Goal: Find contact information: Find contact information

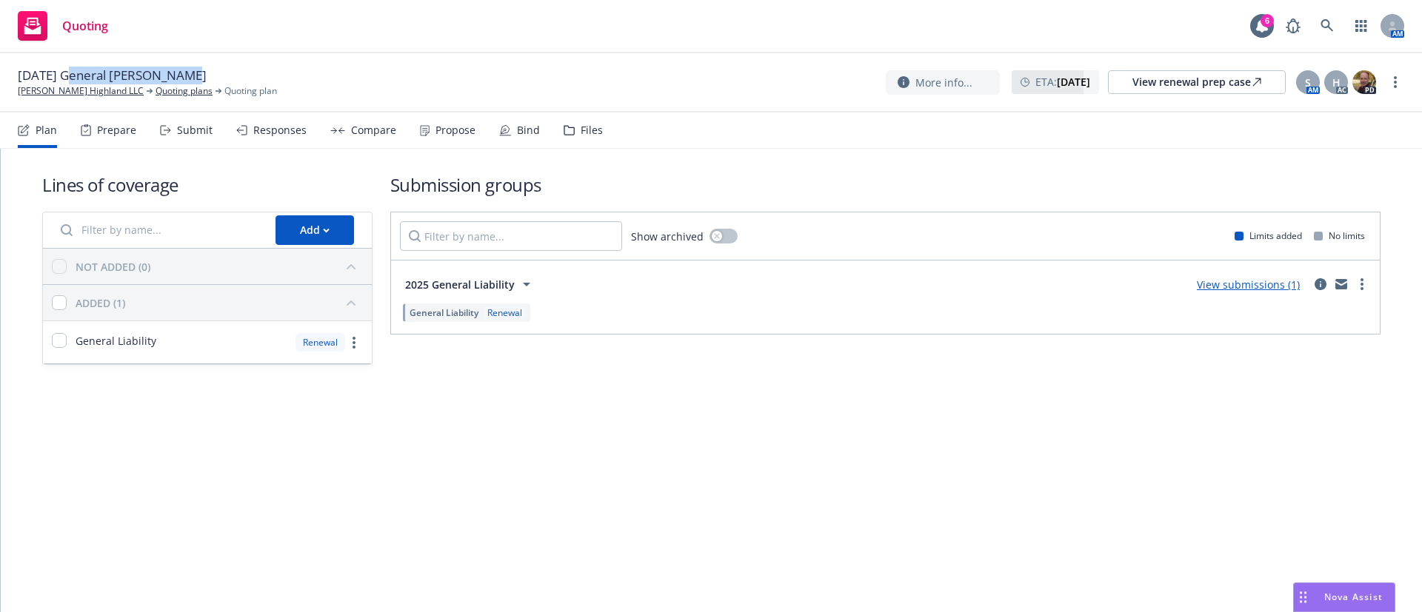
drag, startPoint x: 71, startPoint y: 72, endPoint x: 161, endPoint y: 75, distance: 89.6
click at [170, 72] on span "[DATE] General [PERSON_NAME]" at bounding box center [112, 76] width 189 height 18
copy span "General Liability"
click at [1339, 22] on link at bounding box center [1327, 26] width 30 height 30
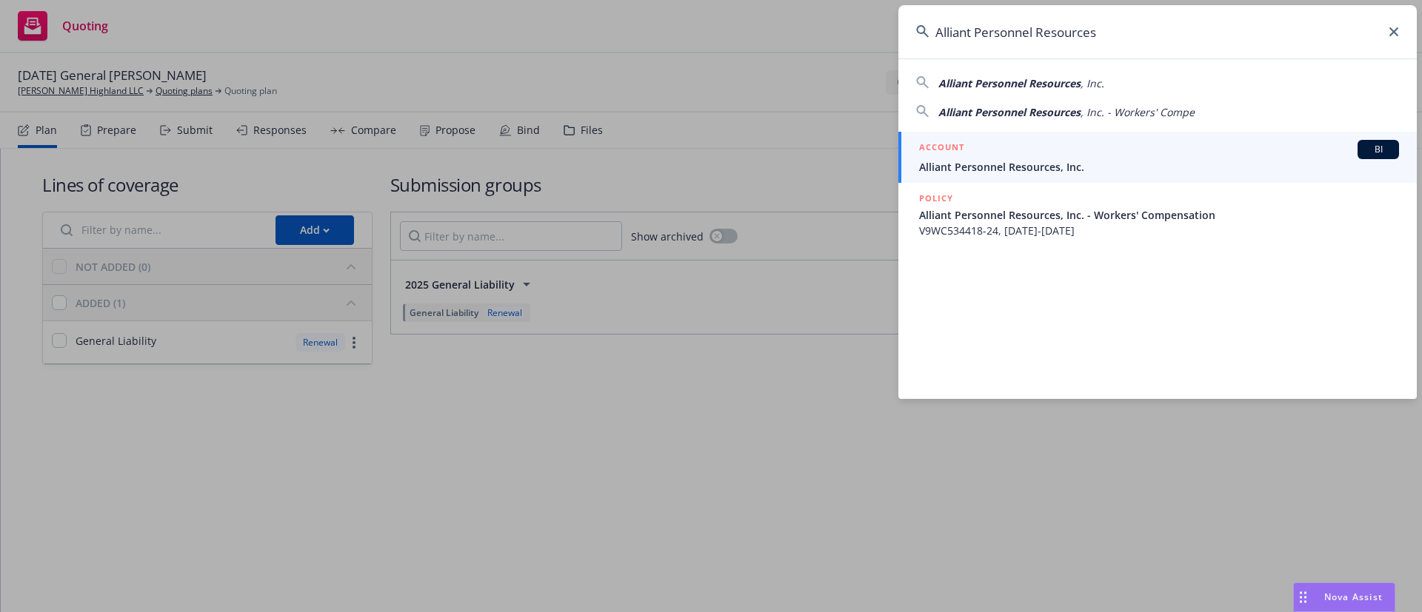
type input "Alliant Personnel Resources"
click at [1056, 169] on span "Alliant Personnel Resources, Inc." at bounding box center [1159, 167] width 480 height 16
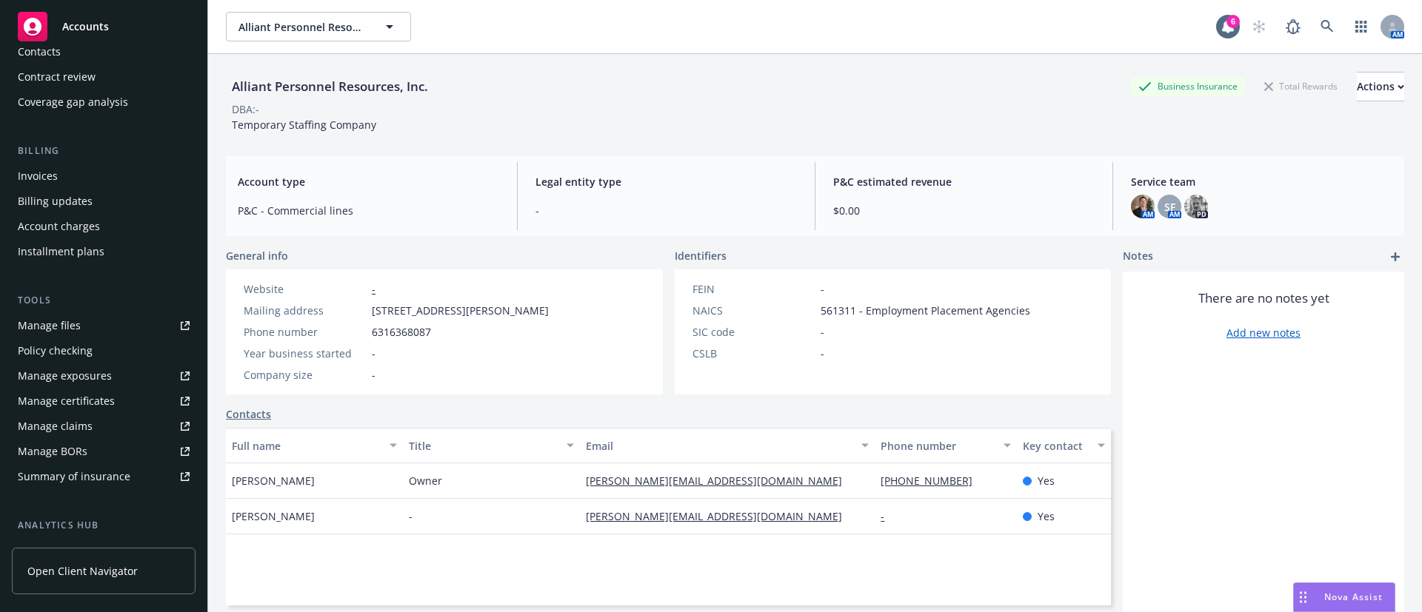
scroll to position [378, 0]
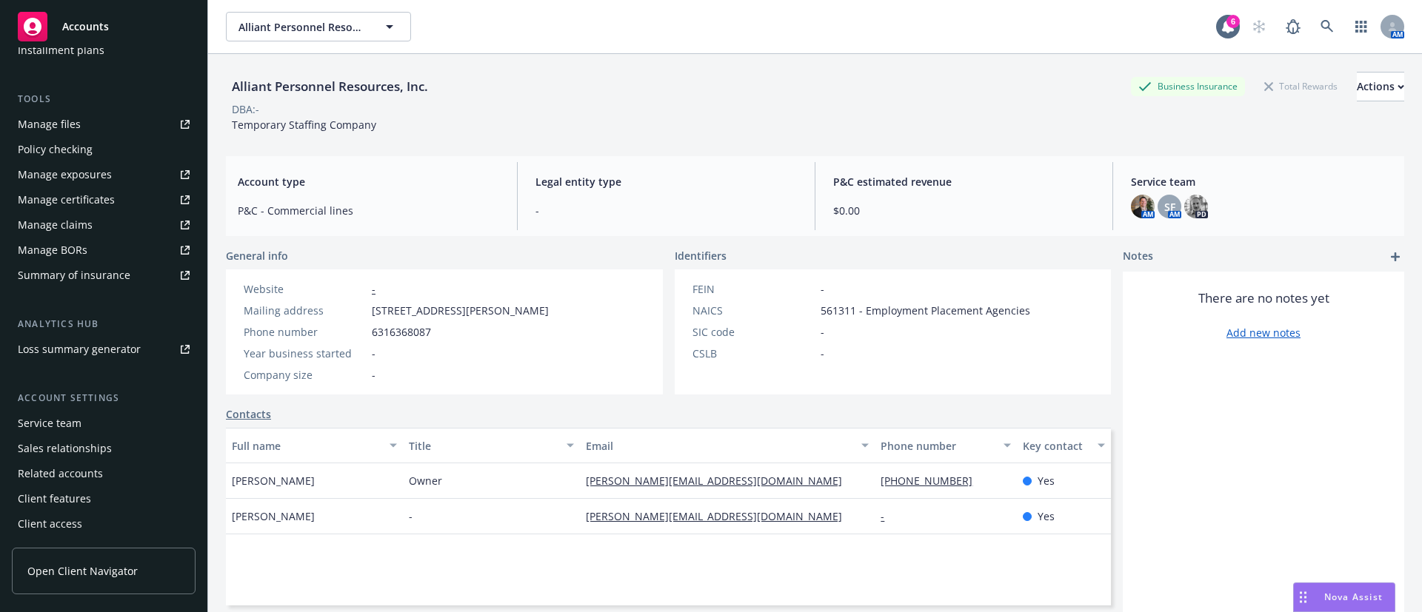
click at [84, 420] on div "Service team" at bounding box center [104, 424] width 172 height 24
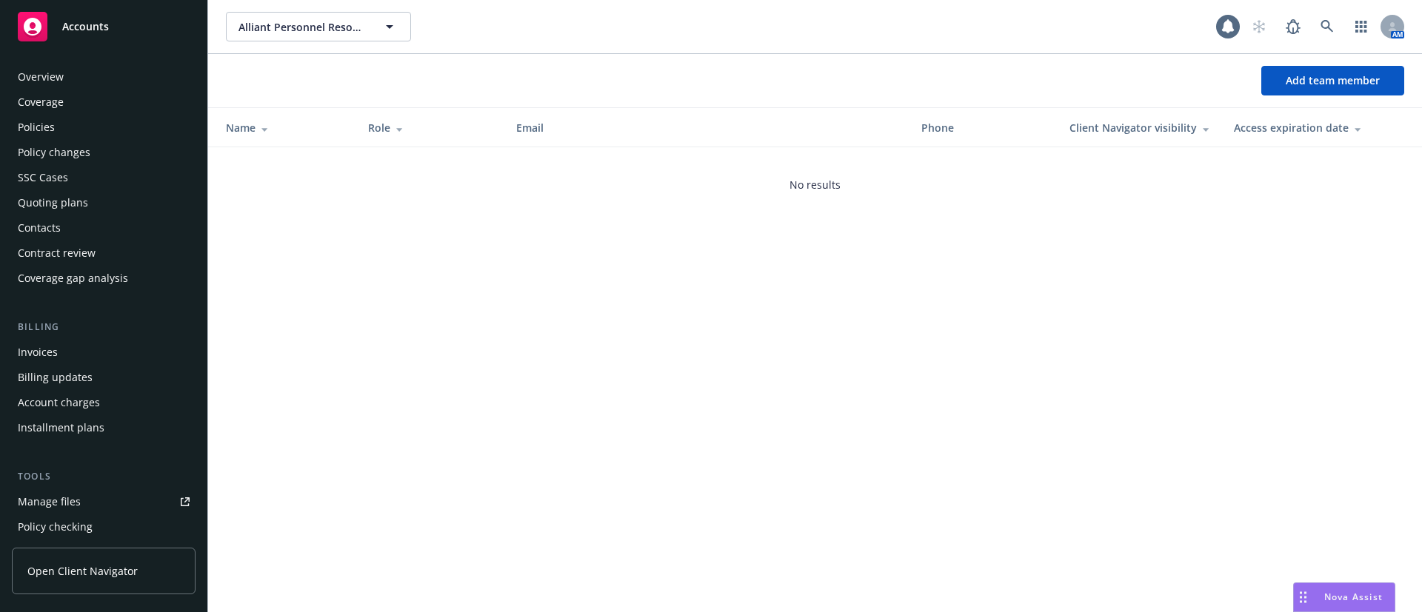
scroll to position [378, 0]
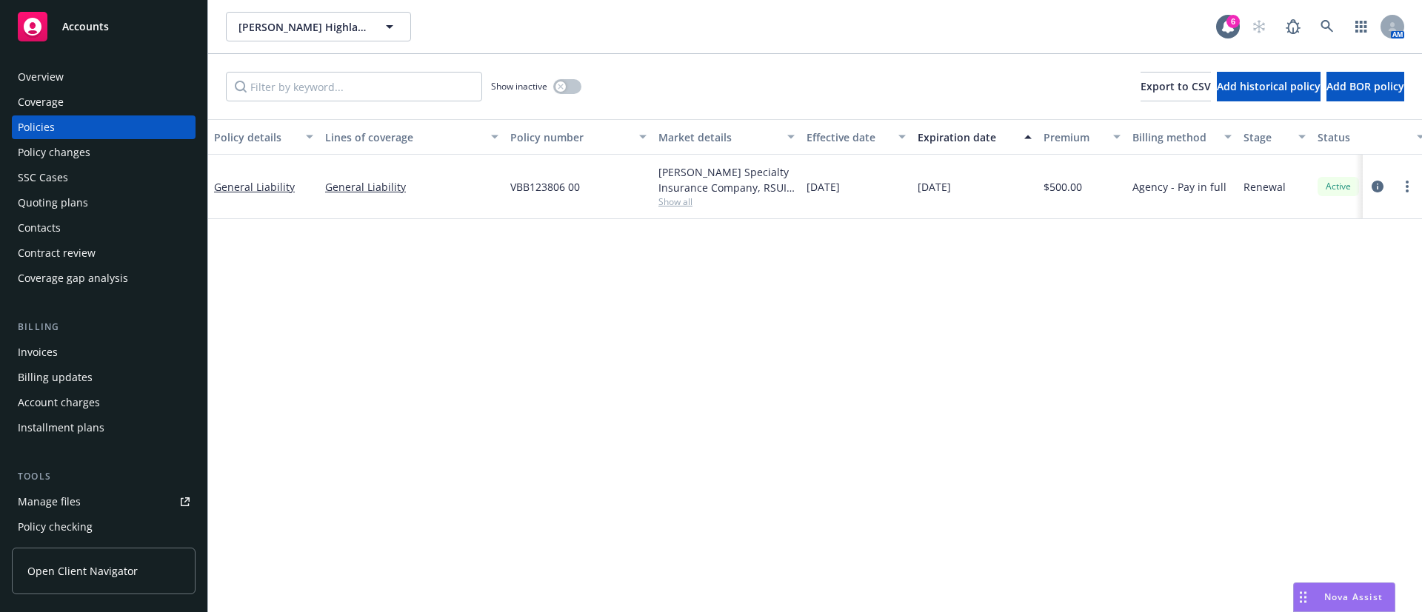
click at [109, 239] on div "Contacts" at bounding box center [104, 228] width 172 height 24
click at [110, 219] on div "Contacts" at bounding box center [104, 228] width 172 height 24
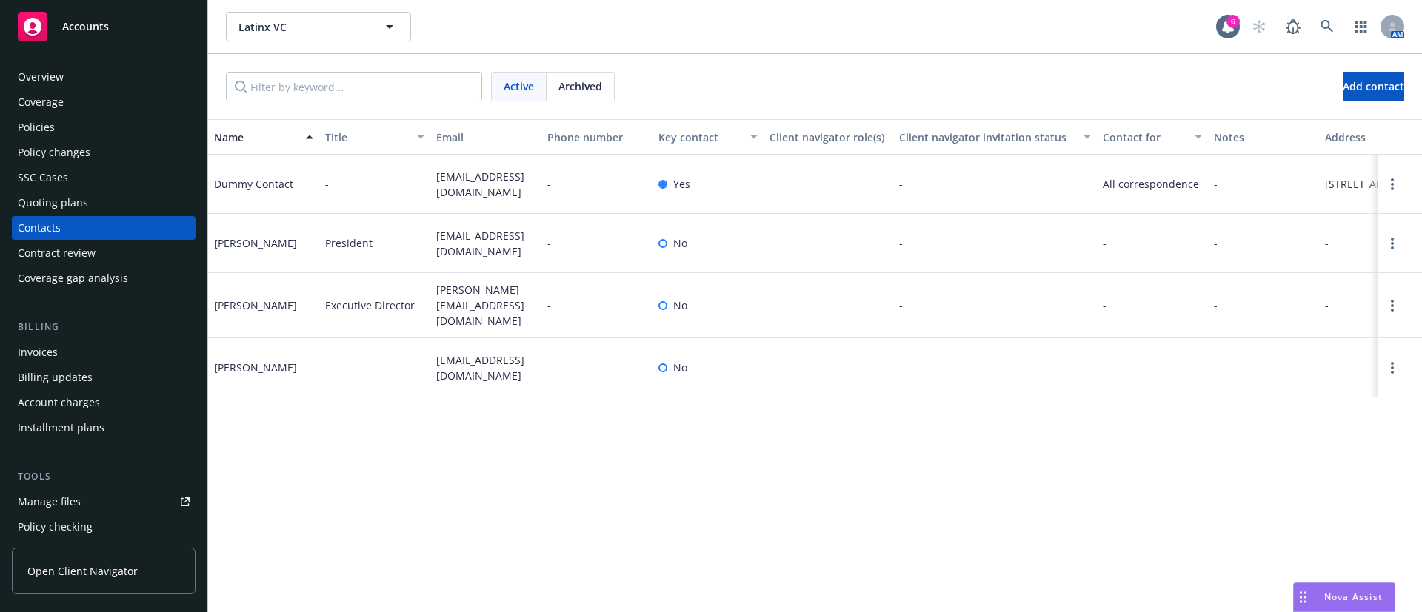
click at [238, 313] on div "[PERSON_NAME]" at bounding box center [255, 306] width 83 height 16
copy div "Mariela"
click at [223, 251] on div "Maria Salamanca" at bounding box center [255, 243] width 83 height 16
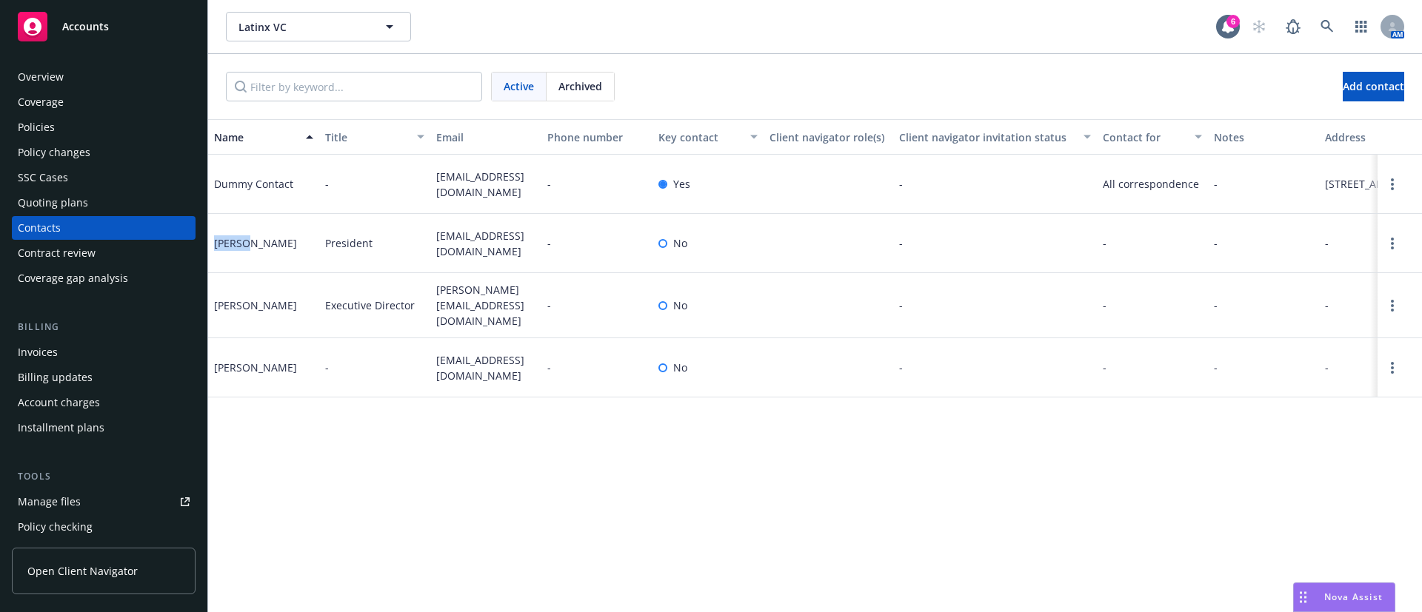
copy div "Maria"
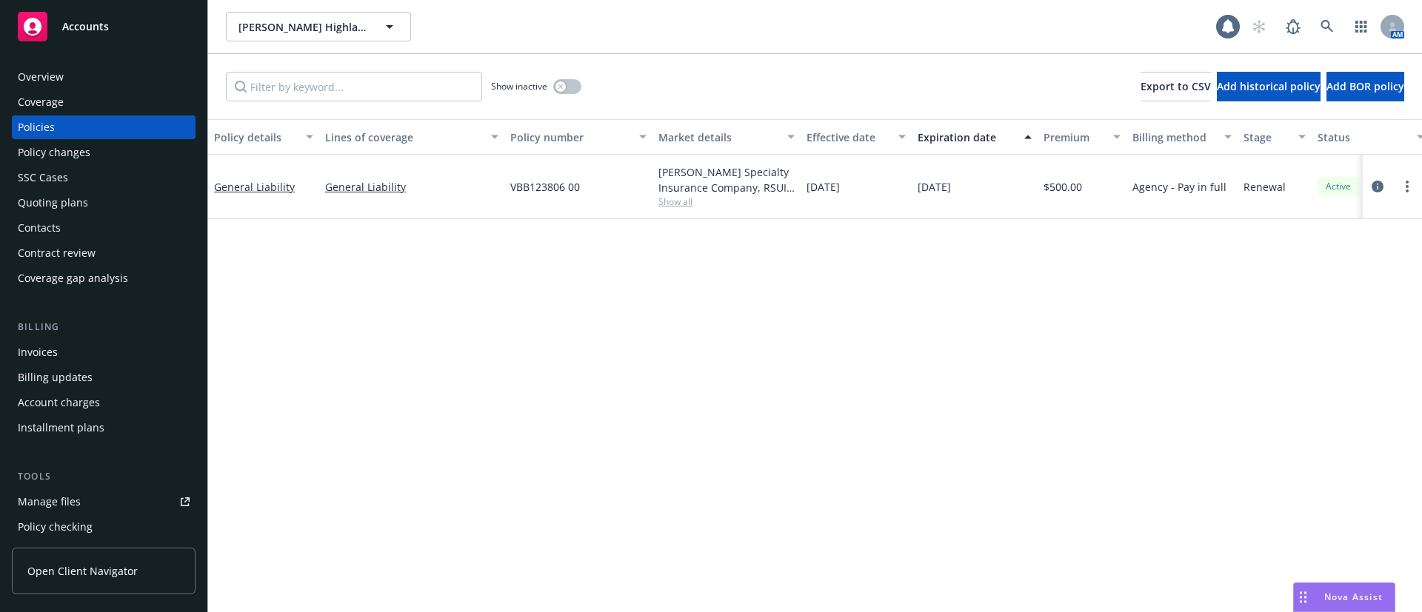
click at [53, 227] on div "Contacts" at bounding box center [39, 228] width 43 height 24
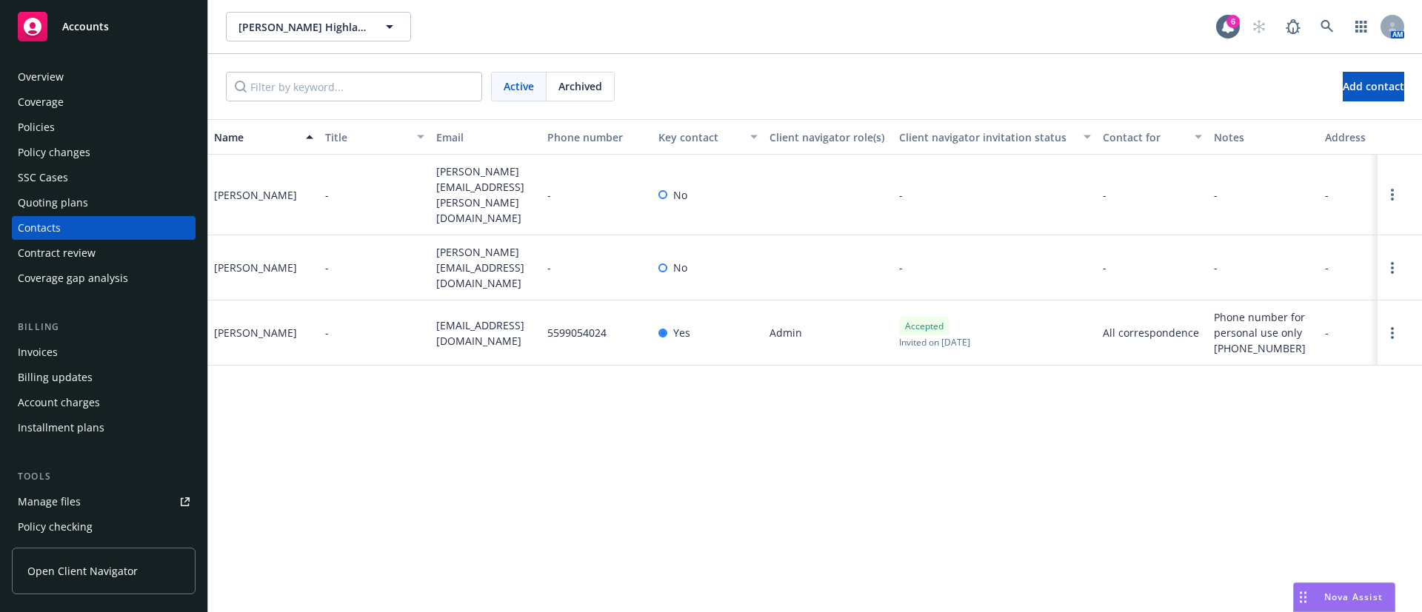
click at [469, 318] on span "[EMAIL_ADDRESS][DOMAIN_NAME]" at bounding box center [485, 333] width 99 height 31
click at [470, 318] on span "[EMAIL_ADDRESS][DOMAIN_NAME]" at bounding box center [485, 333] width 99 height 31
copy span "[EMAIL_ADDRESS][DOMAIN_NAME]"
click at [248, 325] on div "[PERSON_NAME]" at bounding box center [255, 333] width 83 height 16
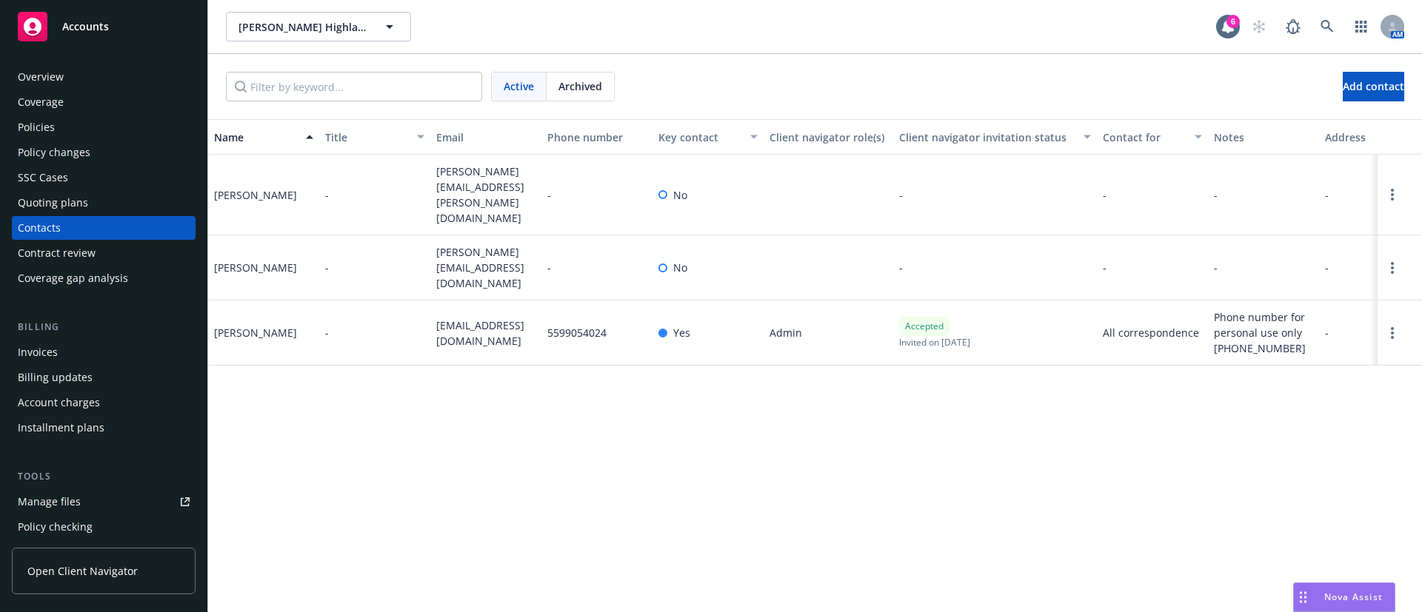
click at [248, 325] on div "[PERSON_NAME]" at bounding box center [255, 333] width 83 height 16
click at [249, 325] on div "[PERSON_NAME]" at bounding box center [255, 333] width 83 height 16
